Goal: Transaction & Acquisition: Purchase product/service

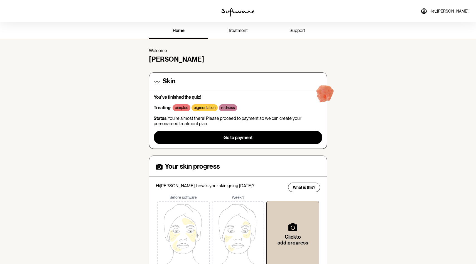
scroll to position [42, 0]
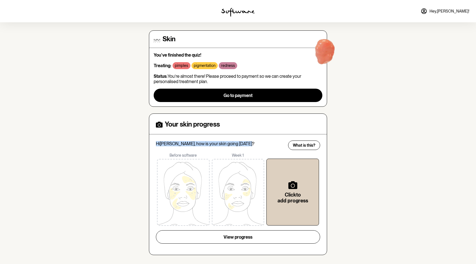
drag, startPoint x: 156, startPoint y: 144, endPoint x: 243, endPoint y: 142, distance: 87.2
click at [243, 142] on p "Hi [PERSON_NAME] , how is your skin going [DATE]?" at bounding box center [220, 143] width 129 height 5
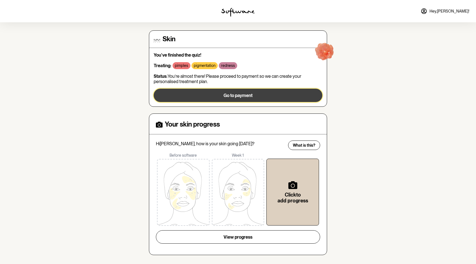
click at [184, 94] on button "Go to payment" at bounding box center [238, 95] width 169 height 13
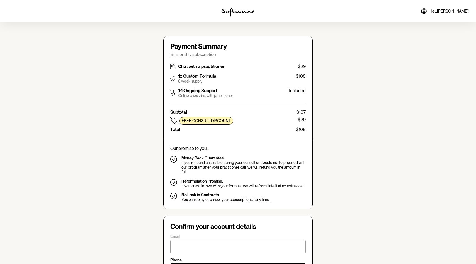
type input "[PERSON_NAME][EMAIL_ADDRESS][DOMAIN_NAME]"
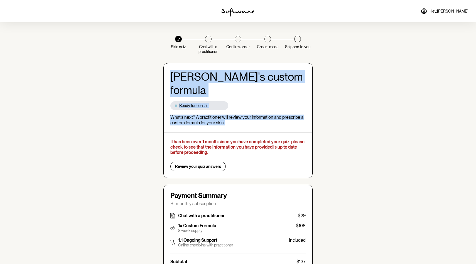
drag, startPoint x: 173, startPoint y: 76, endPoint x: 232, endPoint y: 112, distance: 68.3
click at [232, 112] on div "[PERSON_NAME] 's custom formula Ready for consult What’s next? A practitioner w…" at bounding box center [237, 120] width 149 height 115
click at [231, 114] on p "What’s next? A practitioner will review your information and prescribe a custom…" at bounding box center [237, 119] width 135 height 11
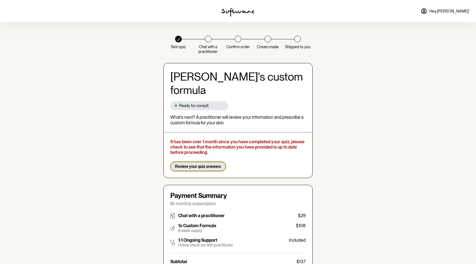
click at [209, 164] on span "Review your quiz answers" at bounding box center [198, 166] width 46 height 5
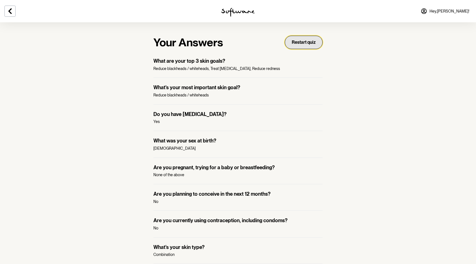
click at [302, 40] on button "Restart quiz" at bounding box center [304, 42] width 38 height 13
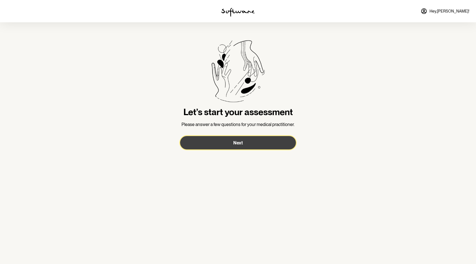
click at [225, 139] on button "Next" at bounding box center [238, 142] width 116 height 13
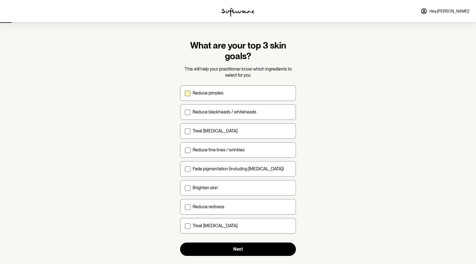
click at [236, 94] on div "Reduce pimples" at bounding box center [242, 92] width 99 height 5
click at [185, 93] on input "Reduce pimples" at bounding box center [185, 93] width 0 height 0
checkbox input "true"
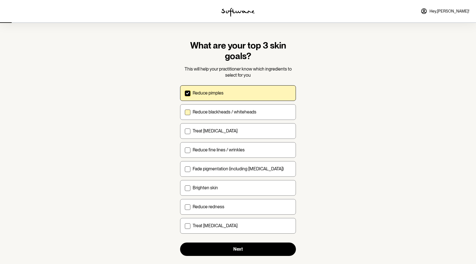
scroll to position [9, 0]
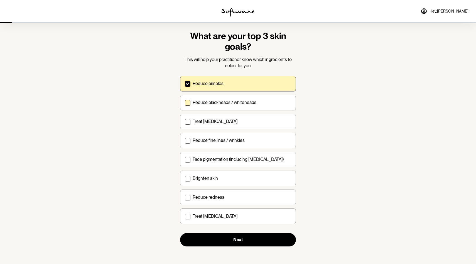
click at [238, 101] on p "Reduce blackheads / whiteheads" at bounding box center [225, 102] width 64 height 5
click at [185, 102] on input "Reduce blackheads / whiteheads" at bounding box center [185, 102] width 0 height 0
checkbox input "true"
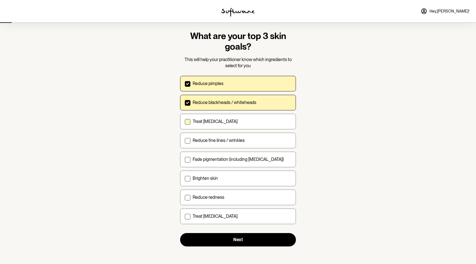
click at [236, 122] on div "Treat [MEDICAL_DATA]" at bounding box center [242, 121] width 99 height 5
click at [185, 121] on input "Treat [MEDICAL_DATA]" at bounding box center [185, 121] width 0 height 0
checkbox input "true"
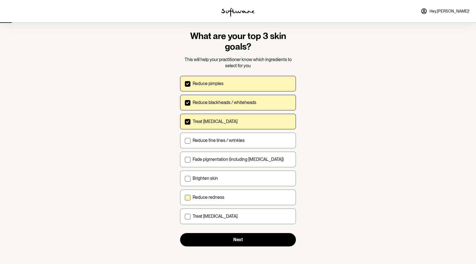
click at [227, 202] on label "Reduce redness" at bounding box center [238, 197] width 116 height 16
click at [185, 197] on input "Reduce redness" at bounding box center [185, 197] width 0 height 0
checkbox input "true"
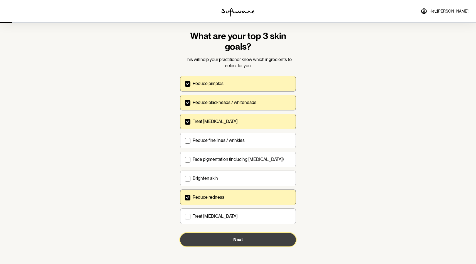
click at [212, 238] on button "Next" at bounding box center [238, 239] width 116 height 13
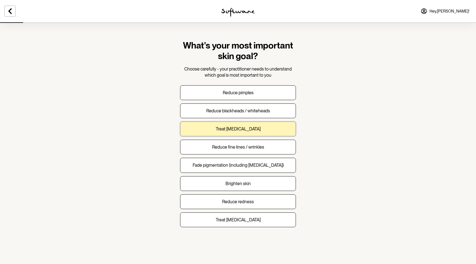
click at [239, 129] on p "Treat [MEDICAL_DATA]" at bounding box center [238, 128] width 45 height 5
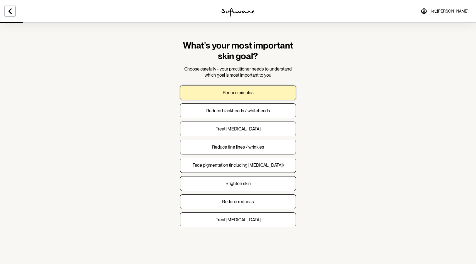
click at [226, 96] on button "Reduce pimples" at bounding box center [238, 92] width 116 height 15
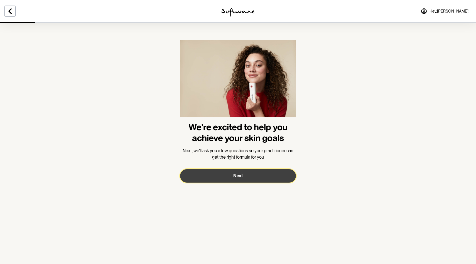
click at [207, 178] on button "Next" at bounding box center [238, 175] width 116 height 13
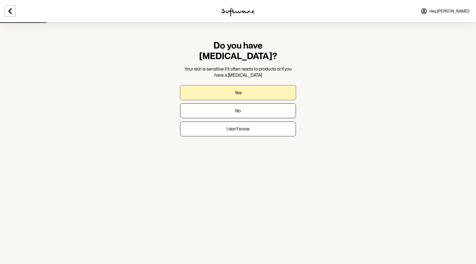
click at [216, 88] on button "Yes" at bounding box center [238, 92] width 116 height 15
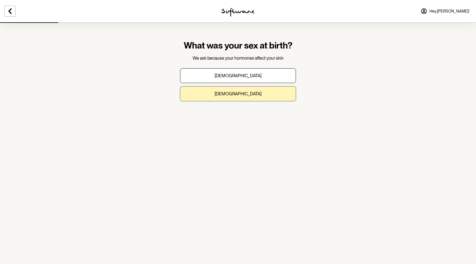
click at [233, 92] on p "[DEMOGRAPHIC_DATA]" at bounding box center [238, 93] width 47 height 5
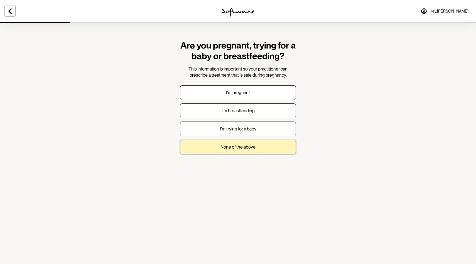
click at [221, 144] on p "None of the above" at bounding box center [238, 146] width 35 height 5
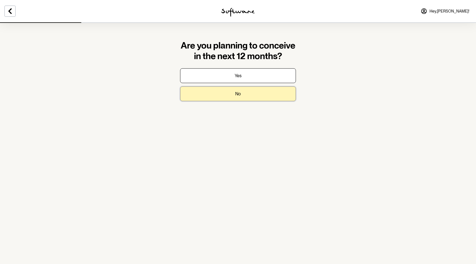
click at [234, 92] on button "No" at bounding box center [238, 93] width 116 height 15
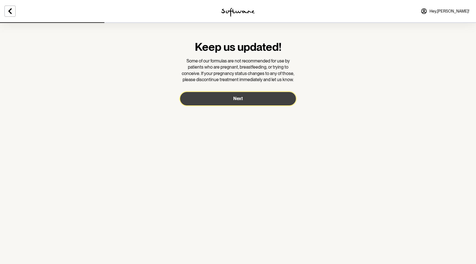
click at [230, 99] on button "Next" at bounding box center [238, 98] width 116 height 13
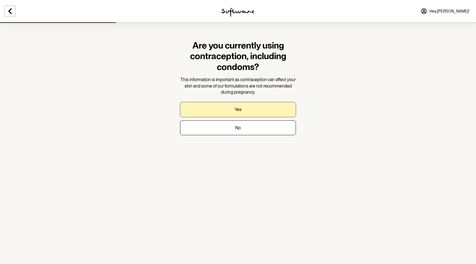
click at [245, 110] on button "Yes" at bounding box center [238, 109] width 116 height 15
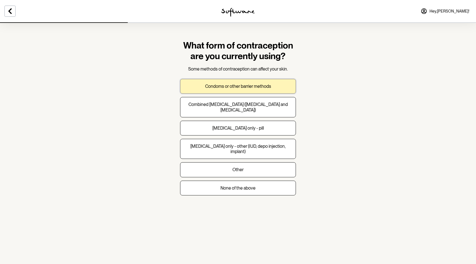
click at [230, 86] on p "Condoms or other barrier methods" at bounding box center [238, 86] width 66 height 5
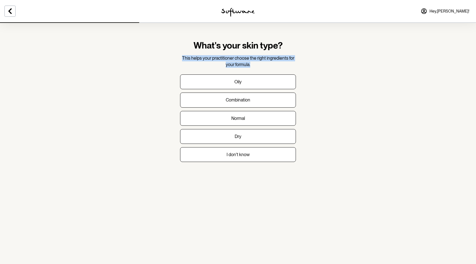
drag, startPoint x: 182, startPoint y: 59, endPoint x: 254, endPoint y: 64, distance: 72.0
click at [254, 64] on p "This helps your practitioner choose the right ingredients for your formula." at bounding box center [238, 61] width 116 height 13
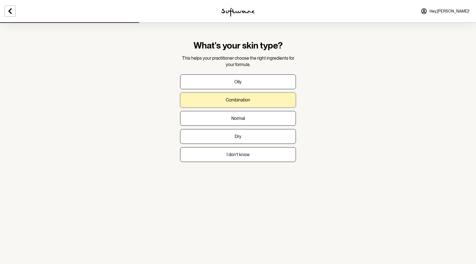
click at [250, 102] on button "Combination" at bounding box center [238, 99] width 116 height 15
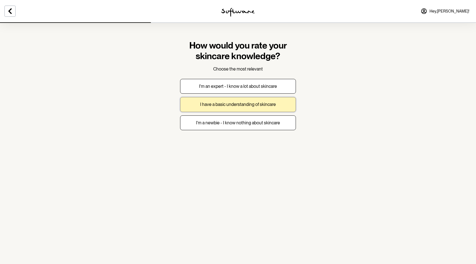
click at [221, 106] on p "I have a basic understanding of skincare" at bounding box center [238, 104] width 76 height 5
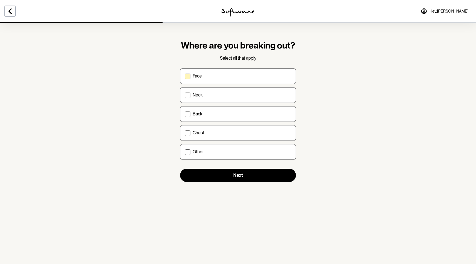
click at [209, 75] on div "Face" at bounding box center [242, 75] width 99 height 5
click at [185, 76] on input "Face" at bounding box center [185, 76] width 0 height 0
checkbox input "true"
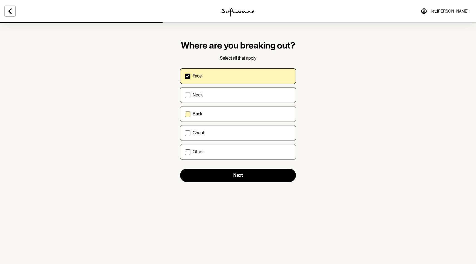
click at [209, 113] on div "Back" at bounding box center [242, 113] width 99 height 5
click at [185, 114] on input "Back" at bounding box center [185, 114] width 0 height 0
checkbox input "true"
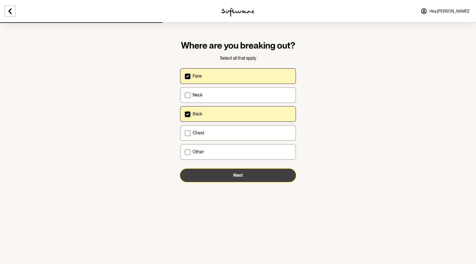
click at [218, 176] on button "Next" at bounding box center [238, 174] width 116 height 13
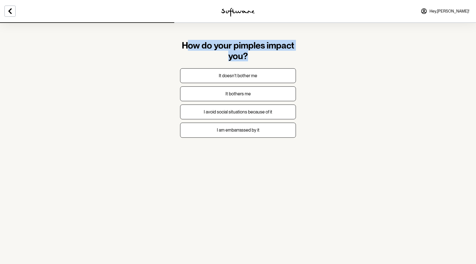
drag, startPoint x: 186, startPoint y: 44, endPoint x: 247, endPoint y: 60, distance: 63.4
click at [247, 60] on h1 "How do your pimples impact you?" at bounding box center [238, 50] width 116 height 21
click at [218, 57] on h1 "How do your pimples impact you?" at bounding box center [238, 50] width 116 height 21
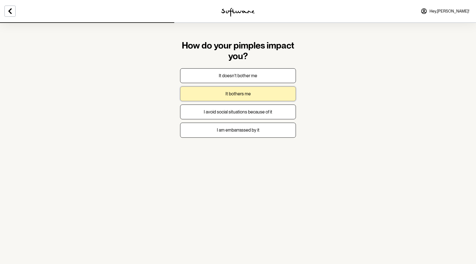
click at [226, 97] on button "It bothers me" at bounding box center [238, 93] width 116 height 15
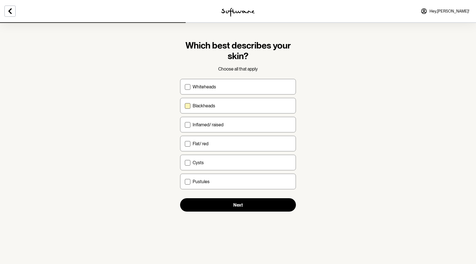
click at [216, 106] on div "Blackheads" at bounding box center [242, 105] width 99 height 5
click at [185, 106] on input "Blackheads" at bounding box center [185, 106] width 0 height 0
checkbox input "true"
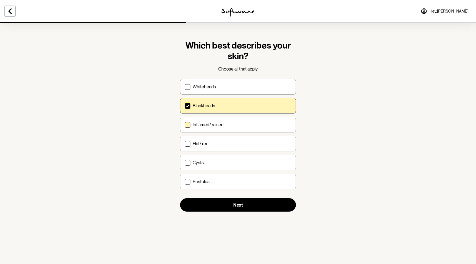
click at [214, 126] on p "Inflamed/ raised" at bounding box center [208, 124] width 31 height 5
click at [185, 125] on input "Inflamed/ raised" at bounding box center [185, 124] width 0 height 0
checkbox input "true"
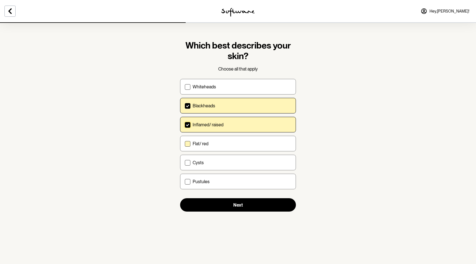
click at [215, 146] on label "Flat/ red" at bounding box center [238, 144] width 116 height 16
click at [185, 144] on input "Flat/ red" at bounding box center [185, 143] width 0 height 0
checkbox input "true"
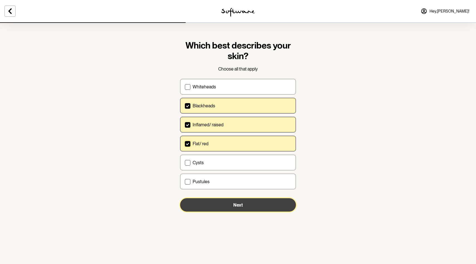
click at [208, 204] on button "Next" at bounding box center [238, 204] width 116 height 13
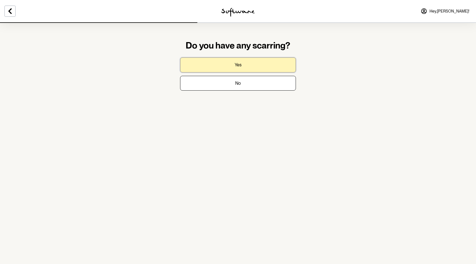
click at [249, 67] on button "Yes" at bounding box center [238, 64] width 116 height 15
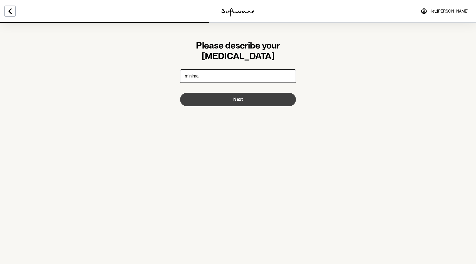
type input "minimal"
click at [238, 104] on button "Next" at bounding box center [238, 99] width 116 height 13
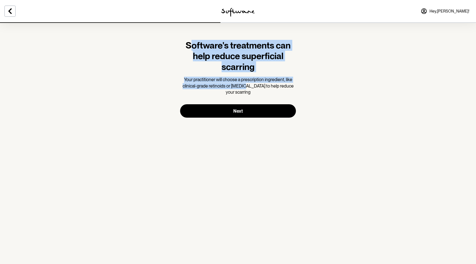
drag, startPoint x: 192, startPoint y: 48, endPoint x: 243, endPoint y: 85, distance: 63.0
click at [243, 85] on div "Software's treatments can help reduce superficial scarring Your practitioner wi…" at bounding box center [238, 67] width 116 height 55
click at [243, 85] on span "Your practitioner will choose a prescription ingredient, like clinical-grade re…" at bounding box center [238, 86] width 111 height 18
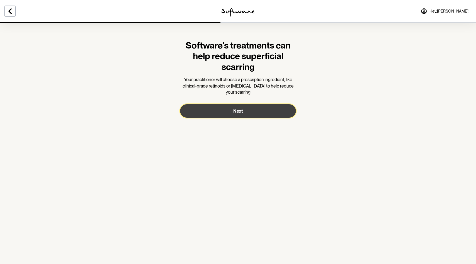
click at [240, 113] on span "Next" at bounding box center [237, 110] width 9 height 5
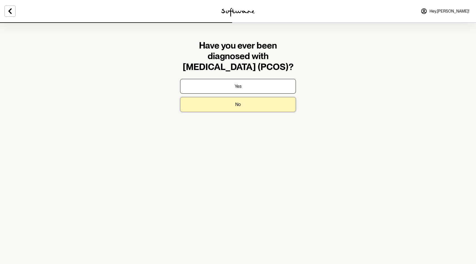
click at [217, 107] on button "No" at bounding box center [238, 104] width 116 height 15
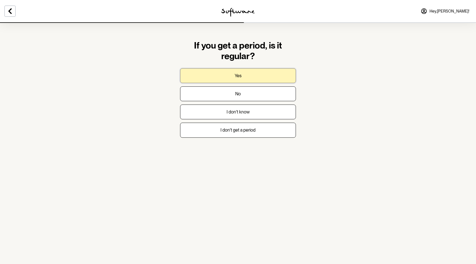
click at [220, 82] on button "Yes" at bounding box center [238, 75] width 116 height 15
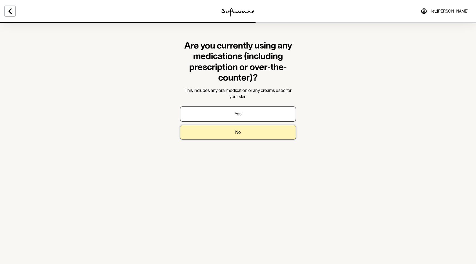
click at [226, 135] on button "No" at bounding box center [238, 132] width 116 height 15
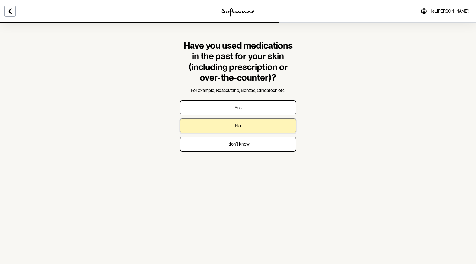
click at [215, 125] on button "No" at bounding box center [238, 125] width 116 height 15
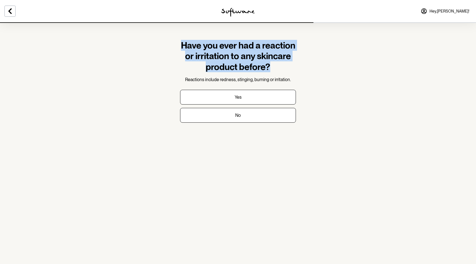
drag, startPoint x: 183, startPoint y: 45, endPoint x: 269, endPoint y: 66, distance: 87.7
click at [269, 66] on h1 "Have you ever had a reaction or irritation to any skincare product before?" at bounding box center [238, 56] width 116 height 32
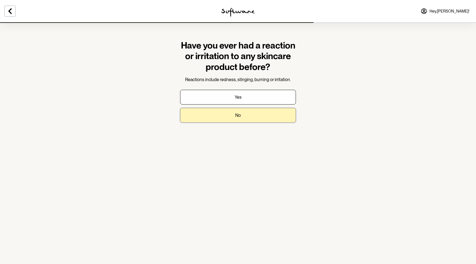
click at [246, 118] on button "No" at bounding box center [238, 115] width 116 height 15
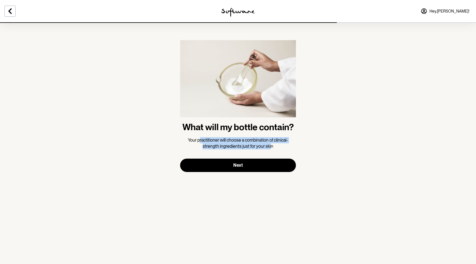
drag, startPoint x: 199, startPoint y: 141, endPoint x: 274, endPoint y: 153, distance: 76.4
click at [274, 151] on form "What will my bottle contain? Your practitioner will choose a combination of cli…" at bounding box center [238, 106] width 116 height 132
click at [274, 144] on p "Your practitioner will choose a combination of clinical-strength ingredients ju…" at bounding box center [238, 143] width 116 height 13
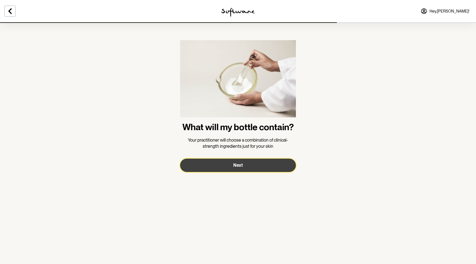
click at [256, 163] on button "Next" at bounding box center [238, 164] width 116 height 13
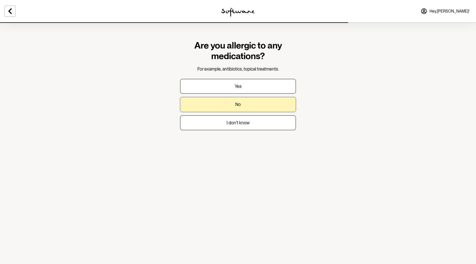
click at [230, 101] on button "No" at bounding box center [238, 104] width 116 height 15
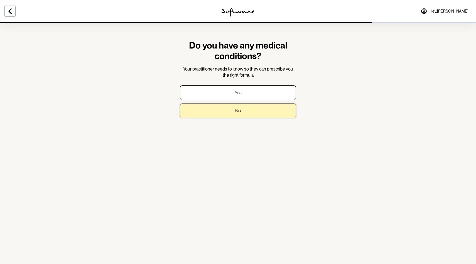
click at [221, 114] on button "No" at bounding box center [238, 110] width 116 height 15
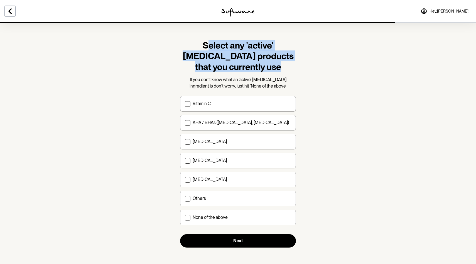
drag, startPoint x: 187, startPoint y: 43, endPoint x: 240, endPoint y: 75, distance: 62.4
click at [241, 75] on div "Select any 'active' [MEDICAL_DATA] products that you currently use If you don't…" at bounding box center [238, 64] width 116 height 49
click at [240, 75] on div "Select any 'active' [MEDICAL_DATA] products that you currently use If you don't…" at bounding box center [238, 64] width 116 height 49
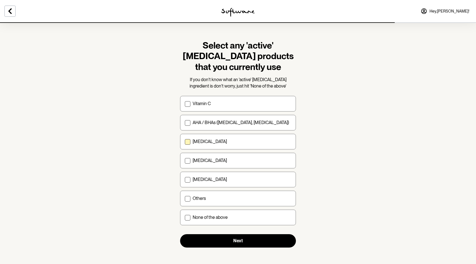
scroll to position [1, 0]
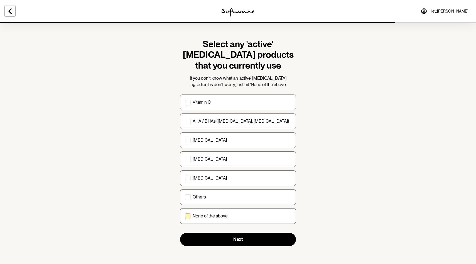
click at [227, 215] on p "None of the above" at bounding box center [210, 215] width 35 height 5
click at [185, 216] on input "None of the above" at bounding box center [185, 216] width 0 height 0
checkbox input "true"
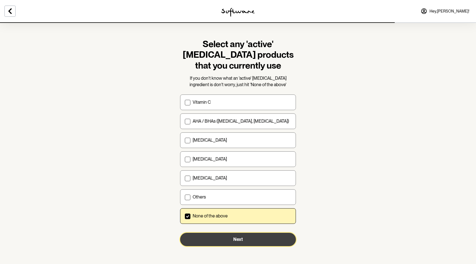
click at [219, 241] on button "Next" at bounding box center [238, 239] width 116 height 13
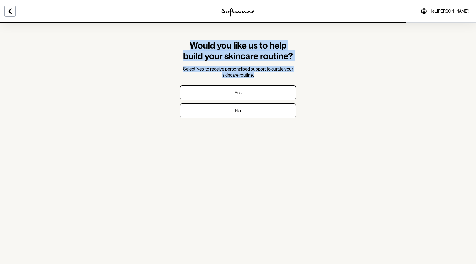
drag, startPoint x: 189, startPoint y: 47, endPoint x: 268, endPoint y: 73, distance: 82.8
click at [268, 73] on div "Would you like us to help build your skincare routine? Select 'yes' to receive …" at bounding box center [238, 59] width 116 height 38
click at [268, 73] on p "Select 'yes' to receive personalised support to curate your skincare routine." at bounding box center [238, 72] width 116 height 13
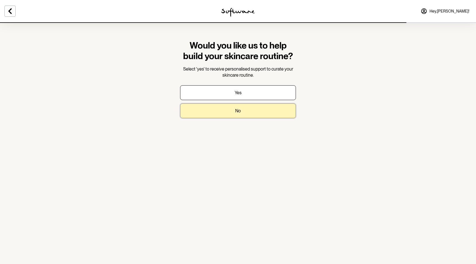
click at [251, 111] on button "No" at bounding box center [238, 110] width 116 height 15
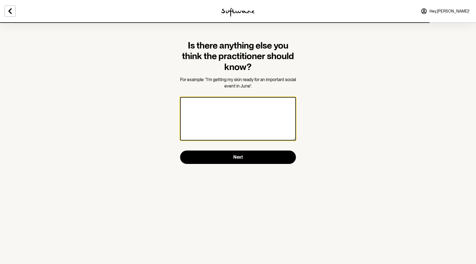
click at [248, 111] on textarea at bounding box center [238, 118] width 116 height 43
type textarea "o"
type textarea "d"
click at [223, 106] on textarea "Don't want any anti-biotics." at bounding box center [238, 118] width 116 height 43
click at [240, 104] on textarea "Don't want any antibiotics." at bounding box center [238, 118] width 116 height 43
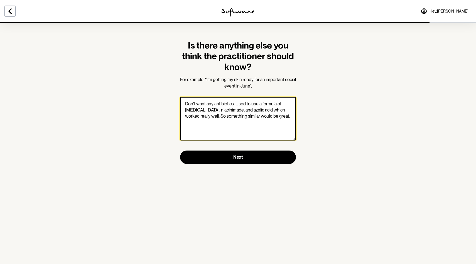
click at [245, 108] on textarea "Don't want any antibiotics. Used to use a formula of [MEDICAL_DATA], niacinimad…" at bounding box center [238, 118] width 116 height 43
drag, startPoint x: 245, startPoint y: 111, endPoint x: 235, endPoint y: 111, distance: 9.7
click at [235, 111] on textarea "Don't want any antibiotics. Used to use a formula of [MEDICAL_DATA], niacinimad…" at bounding box center [238, 118] width 116 height 43
paste textarea "a"
click at [225, 111] on textarea "Don't want any antibiotics. Used to use a formula of [MEDICAL_DATA], niacinimad…" at bounding box center [238, 118] width 116 height 43
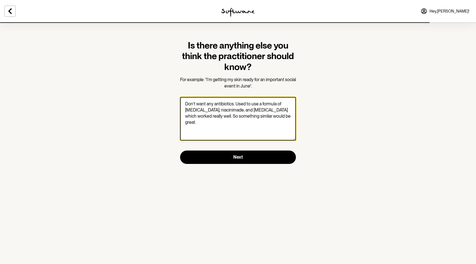
click at [238, 111] on textarea "Don't want any antibiotics. Used to use a formula of [MEDICAL_DATA], niacinimad…" at bounding box center [238, 118] width 116 height 43
drag, startPoint x: 224, startPoint y: 110, endPoint x: 203, endPoint y: 110, distance: 21.2
click at [203, 110] on textarea "Don't want any antibiotics. Used to use a formula of [MEDICAL_DATA], niacinimad…" at bounding box center [238, 118] width 116 height 43
paste textarea "ami"
drag, startPoint x: 199, startPoint y: 110, endPoint x: 163, endPoint y: 110, distance: 35.9
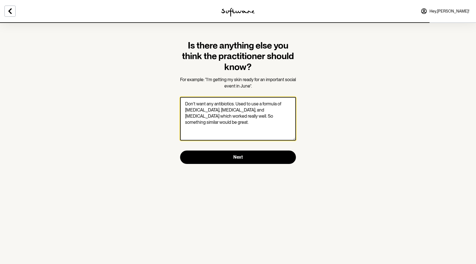
click at [163, 110] on section "Is there anything else you think the practitioner should know? For example: “I’…" at bounding box center [238, 132] width 476 height 264
drag, startPoint x: 200, startPoint y: 110, endPoint x: 160, endPoint y: 110, distance: 39.5
click at [161, 110] on section "Is there anything else you think the practitioner should know? For example: “I’…" at bounding box center [238, 132] width 476 height 264
drag, startPoint x: 237, startPoint y: 105, endPoint x: 241, endPoint y: 104, distance: 3.4
click at [241, 104] on textarea "Don't want any antibiotics. Used to use a formula of [MEDICAL_DATA], [MEDICAL_D…" at bounding box center [238, 118] width 116 height 43
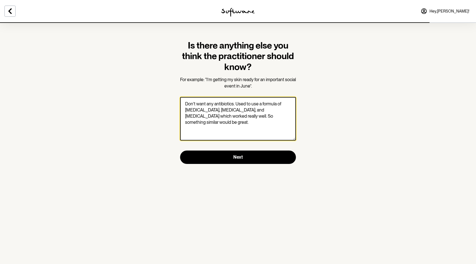
click at [243, 104] on textarea "Don't want any antibiotics. Used to use a formula of [MEDICAL_DATA], [MEDICAL_D…" at bounding box center [238, 118] width 116 height 43
drag, startPoint x: 243, startPoint y: 104, endPoint x: 280, endPoint y: 104, distance: 37.0
click at [280, 104] on textarea "Don't want any antibiotics. Used to use a formula of [MEDICAL_DATA], [MEDICAL_D…" at bounding box center [238, 118] width 116 height 43
click at [203, 116] on textarea "Don't want any antibiotics. Used to use a formula of [MEDICAL_DATA], [MEDICAL_D…" at bounding box center [238, 118] width 116 height 43
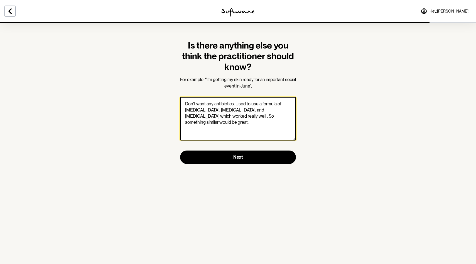
type textarea "Don't want any antibiotics. Used to use a formula of [MEDICAL_DATA], [MEDICAL_D…"
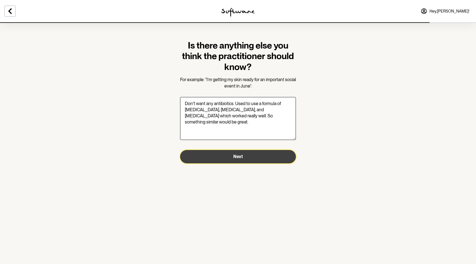
click at [273, 158] on button "Next" at bounding box center [238, 156] width 116 height 13
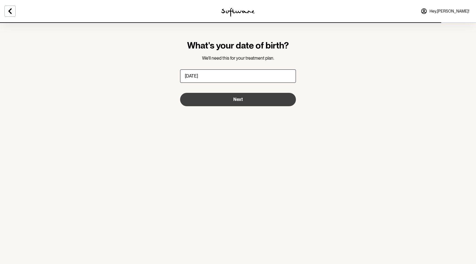
type input "[DATE]"
click at [261, 103] on button "Next" at bounding box center [238, 99] width 116 height 13
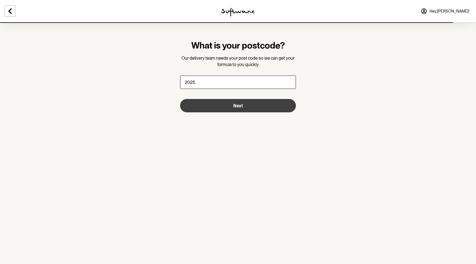
type input "2025"
click at [254, 107] on button "Next" at bounding box center [238, 105] width 116 height 13
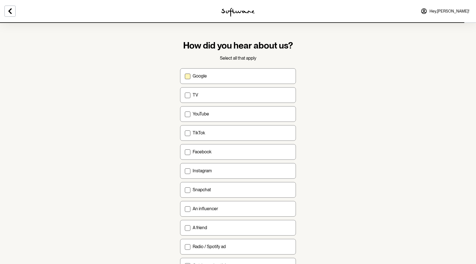
click at [224, 71] on label "Google" at bounding box center [238, 76] width 116 height 16
click at [185, 76] on input "Google" at bounding box center [185, 76] width 0 height 0
checkbox input "true"
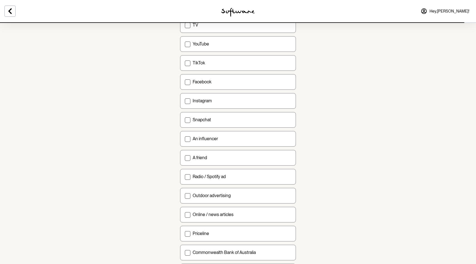
scroll to position [125, 0]
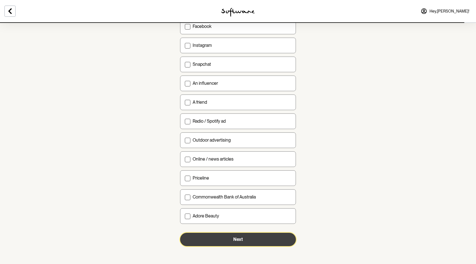
click at [223, 241] on button "Next" at bounding box center [238, 239] width 116 height 13
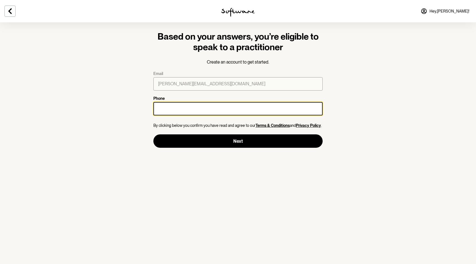
click at [203, 111] on input "Phone" at bounding box center [237, 108] width 169 height 13
type input "0435940944"
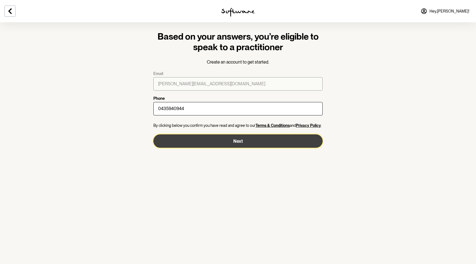
click at [212, 138] on button "Next" at bounding box center [237, 140] width 169 height 13
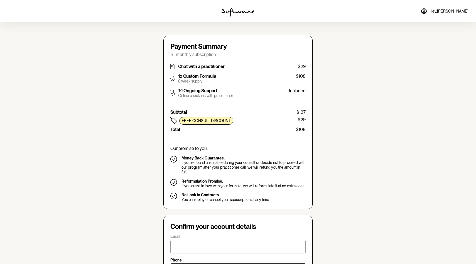
type input "[PERSON_NAME][EMAIL_ADDRESS][DOMAIN_NAME]"
type input "[PHONE_NUMBER]"
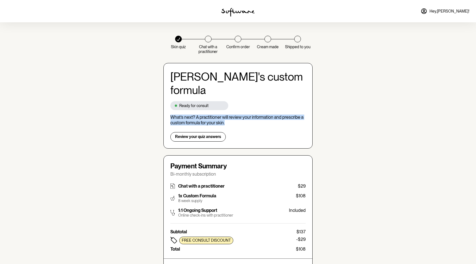
drag, startPoint x: 170, startPoint y: 103, endPoint x: 273, endPoint y: 109, distance: 103.2
click at [273, 114] on p "What’s next? A practitioner will review your information and prescribe a custom…" at bounding box center [237, 119] width 135 height 11
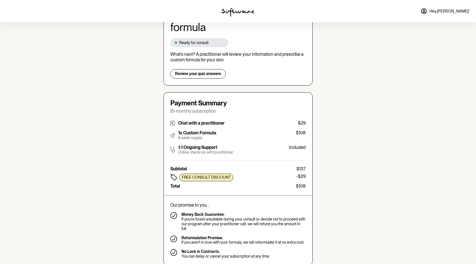
scroll to position [64, 0]
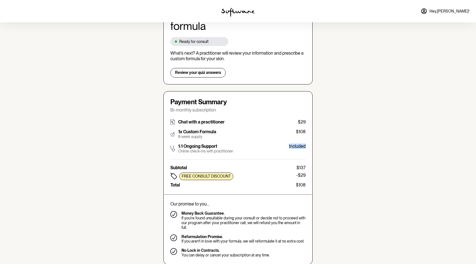
drag, startPoint x: 283, startPoint y: 134, endPoint x: 304, endPoint y: 139, distance: 22.0
click at [304, 143] on div "1:1 Ongoing Support Online check-ins with practitioner Included" at bounding box center [237, 148] width 135 height 10
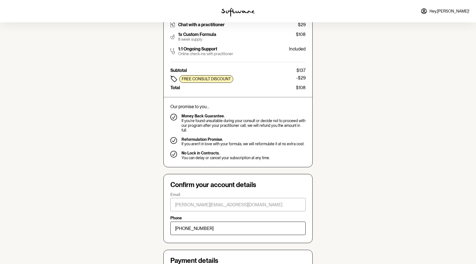
scroll to position [166, 0]
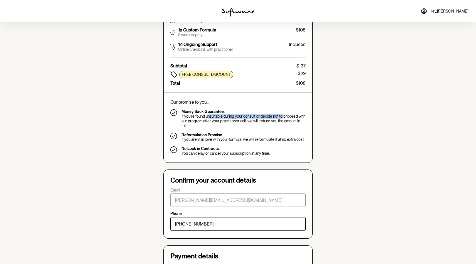
drag, startPoint x: 208, startPoint y: 104, endPoint x: 287, endPoint y: 103, distance: 78.8
click at [286, 114] on p "If you’re found unsuitable during your consult or decide not to proceed with ou…" at bounding box center [244, 121] width 124 height 14
click at [234, 114] on p "If you’re found unsuitable during your consult or decide not to proceed with ou…" at bounding box center [244, 121] width 124 height 14
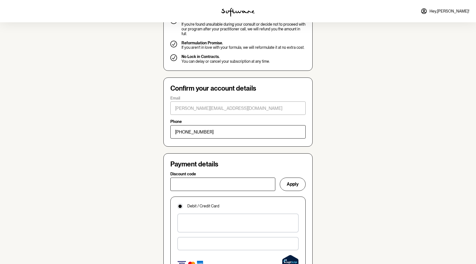
scroll to position [259, 0]
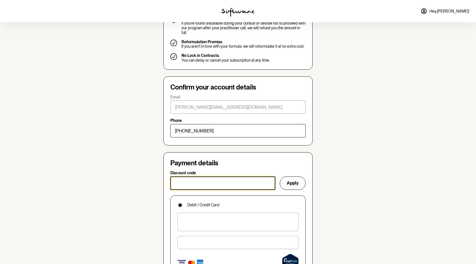
click at [199, 176] on input "Discount code" at bounding box center [222, 182] width 105 height 13
paste input "CITRO15"
type input "CITRO15"
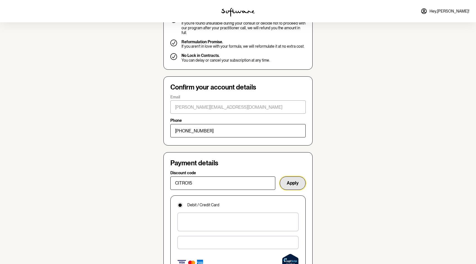
click at [292, 176] on button "Apply" at bounding box center [293, 182] width 26 height 13
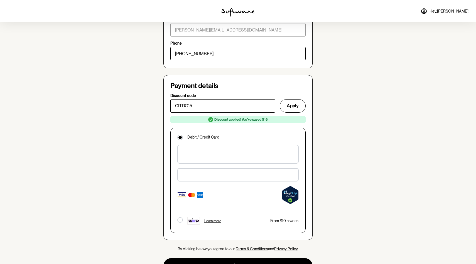
scroll to position [346, 0]
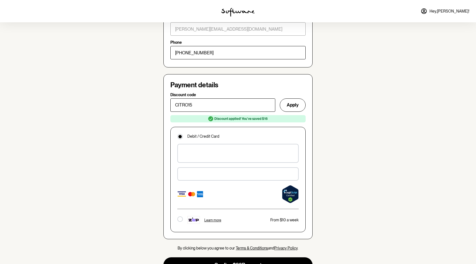
click at [225, 167] on div at bounding box center [237, 173] width 121 height 13
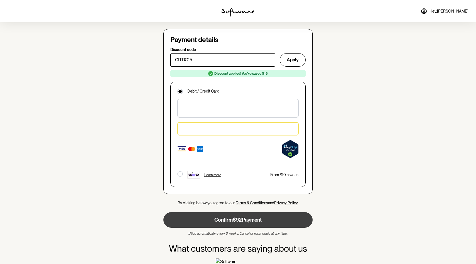
scroll to position [396, 0]
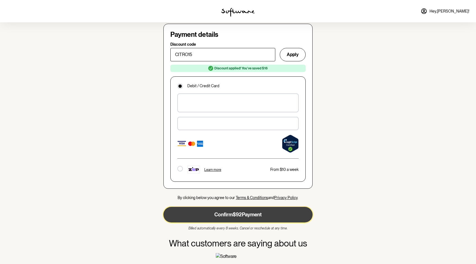
click at [264, 207] on button "Confirm $92 Payment" at bounding box center [237, 215] width 149 height 16
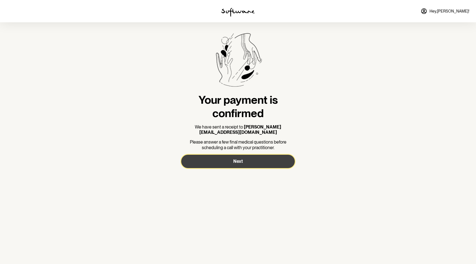
click at [255, 155] on button "Next" at bounding box center [238, 161] width 114 height 13
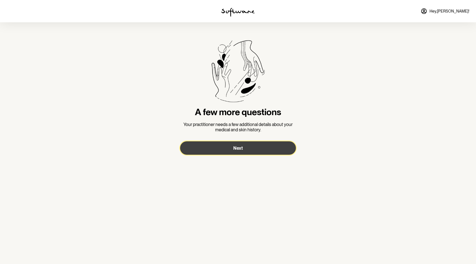
click at [244, 151] on button "Next" at bounding box center [238, 147] width 116 height 13
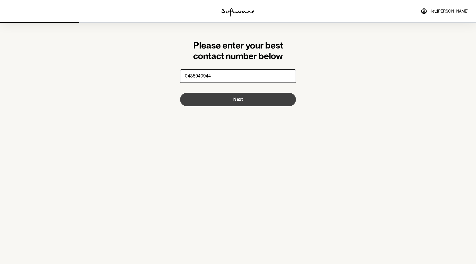
type input "0435940944"
click at [283, 99] on button "Next" at bounding box center [238, 99] width 116 height 13
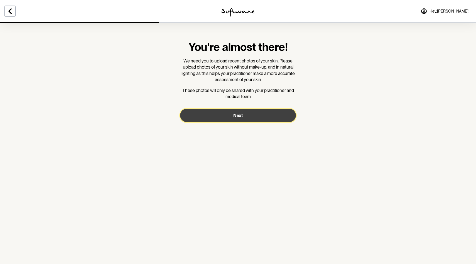
click at [242, 115] on span "Next" at bounding box center [237, 115] width 9 height 5
